Goal: Information Seeking & Learning: Learn about a topic

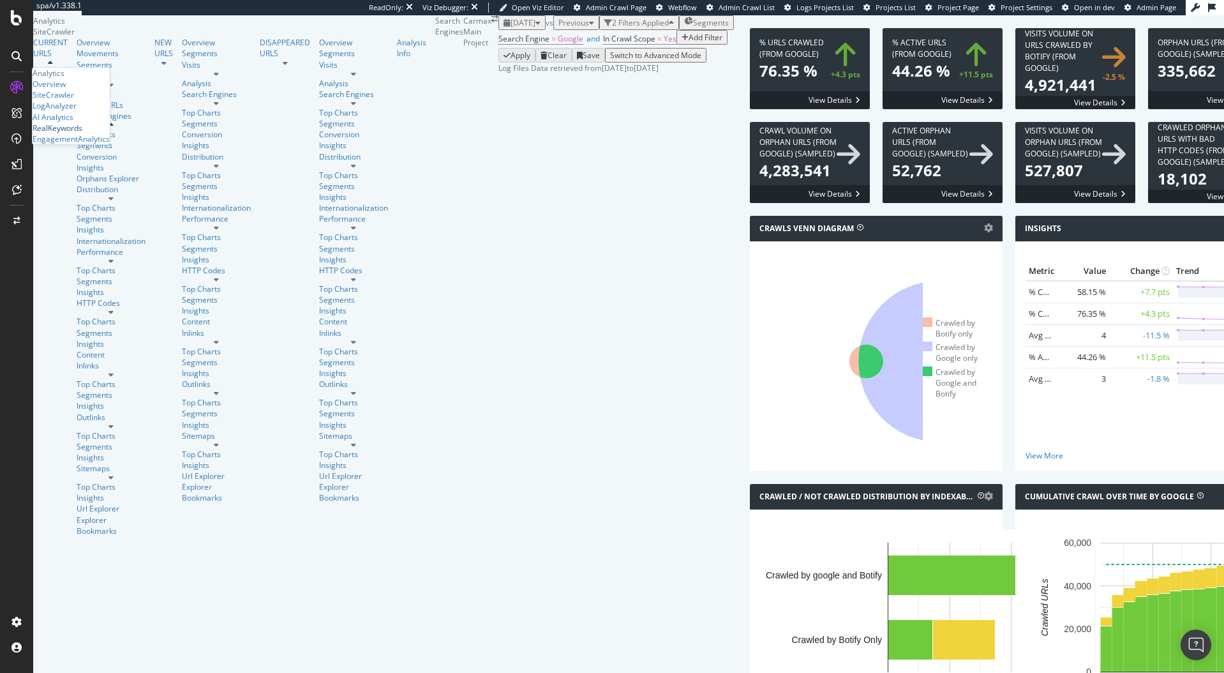
click at [63, 133] on div "RealKeywords" at bounding box center [58, 128] width 50 height 11
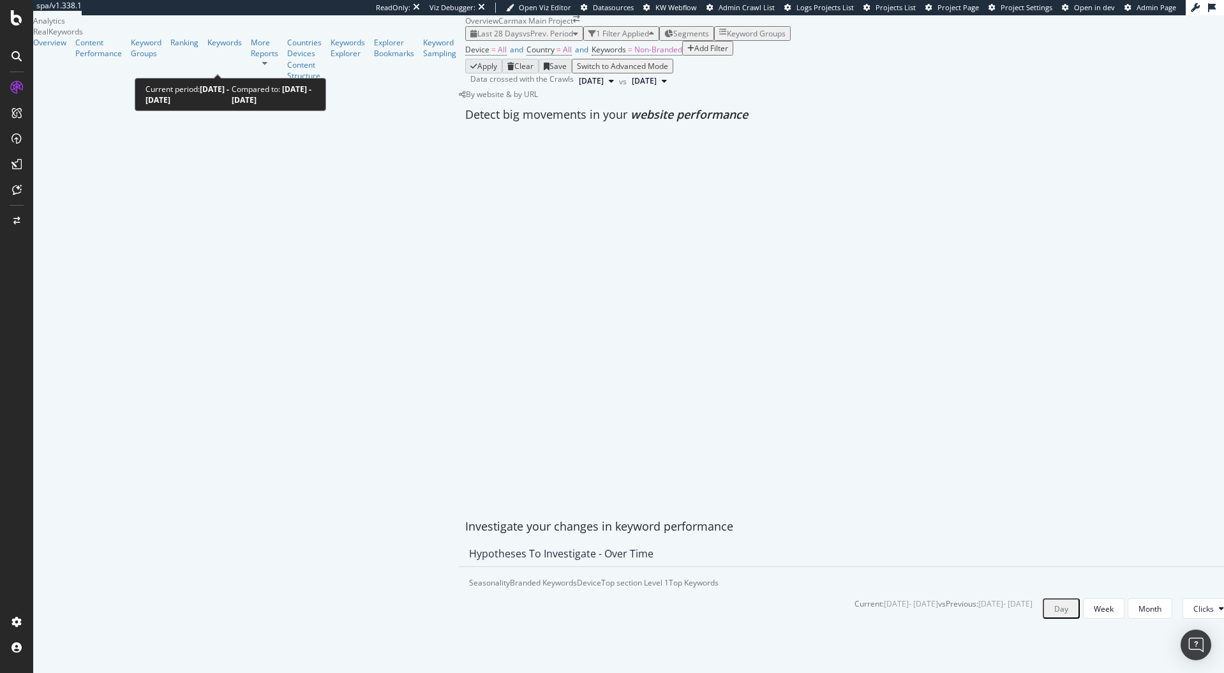
click at [523, 39] on span "vs Prev. Period" at bounding box center [548, 33] width 50 height 11
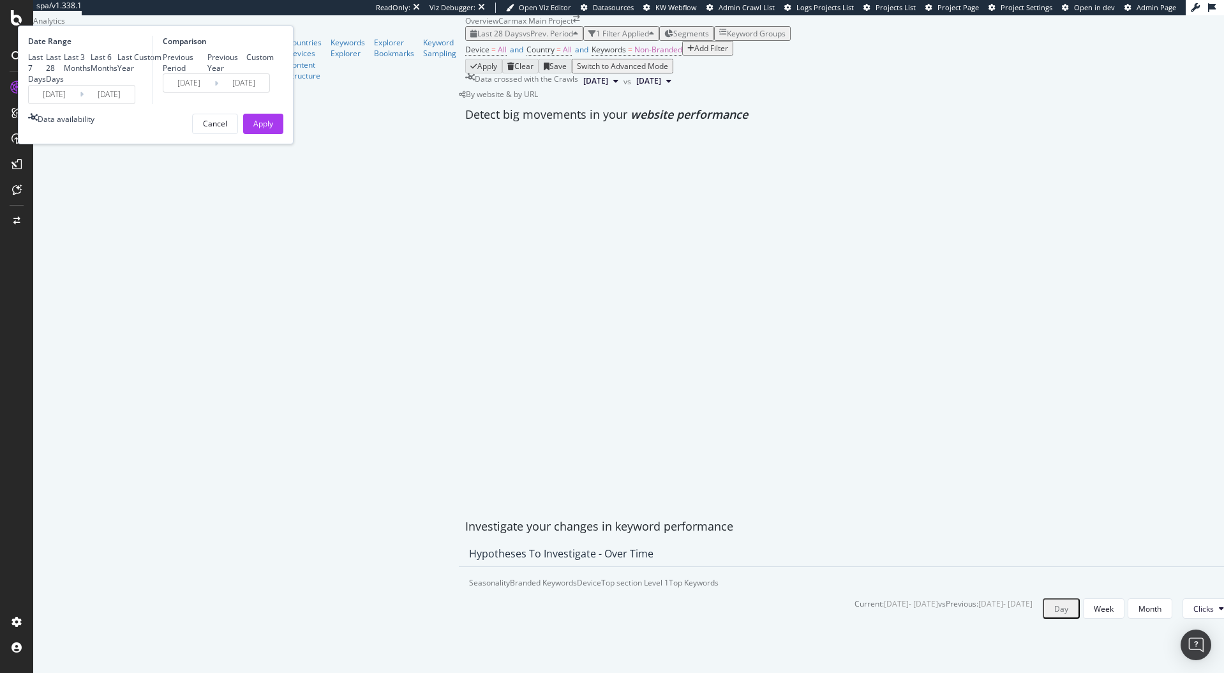
click at [80, 103] on input "2025/09/07" at bounding box center [54, 94] width 51 height 18
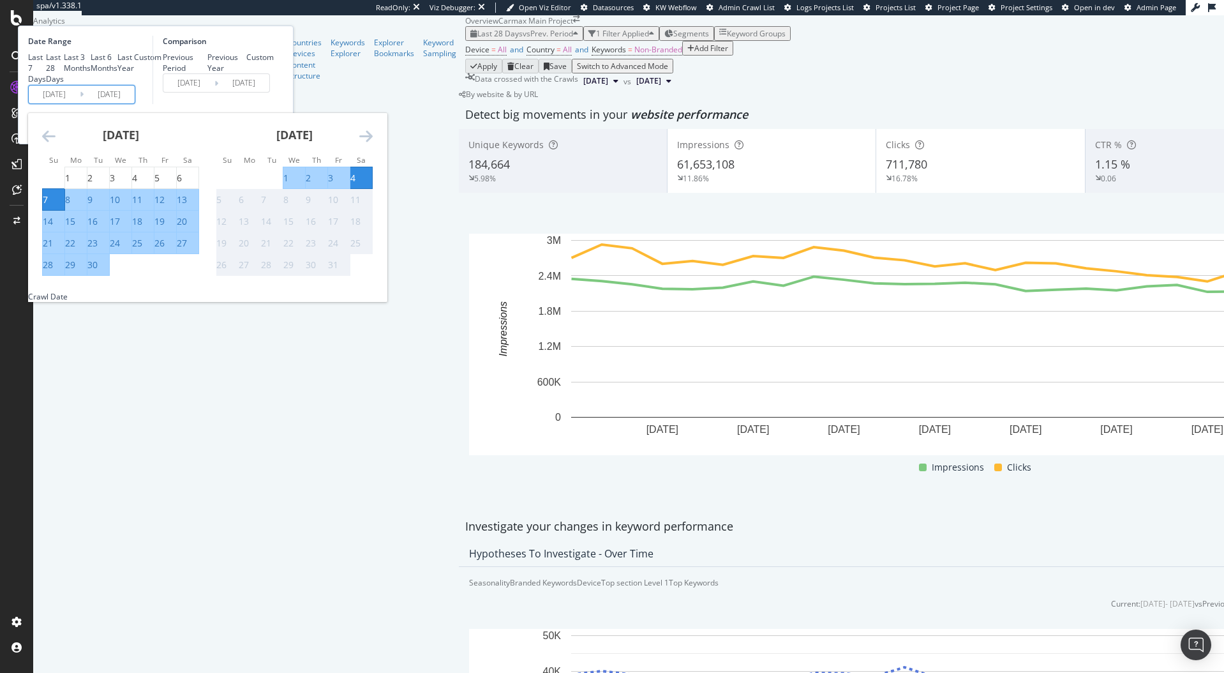
click at [56, 144] on icon "Move backward to switch to the previous month." at bounding box center [48, 135] width 13 height 15
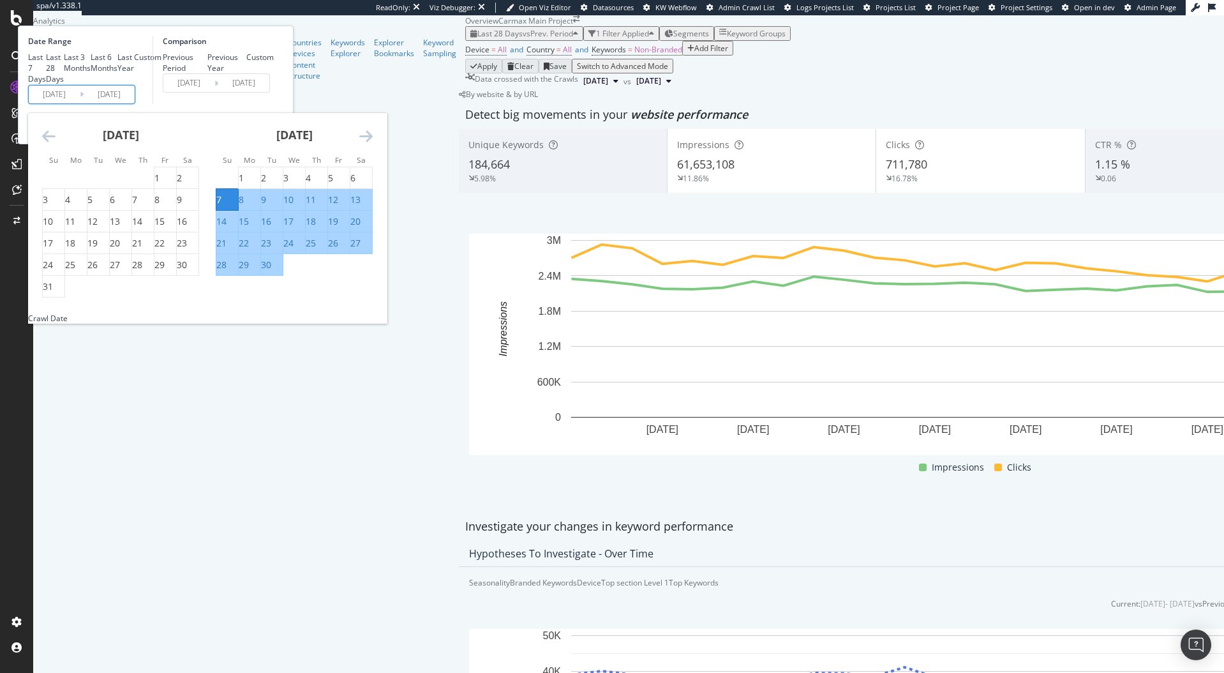
click at [531, 100] on div "By website & by URL" at bounding box center [498, 94] width 79 height 11
